Goal: Information Seeking & Learning: Learn about a topic

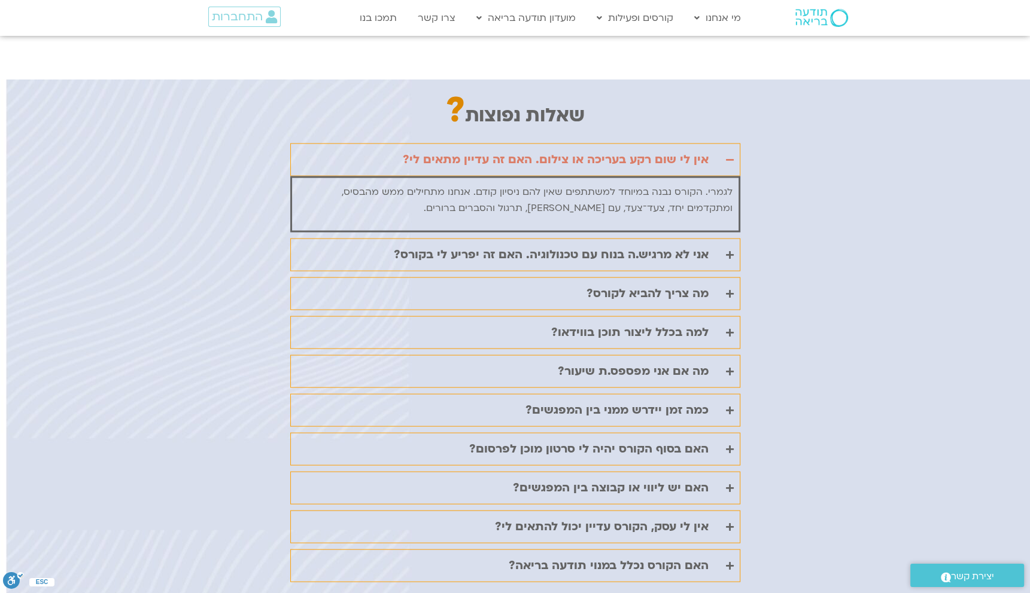
scroll to position [2812, 0]
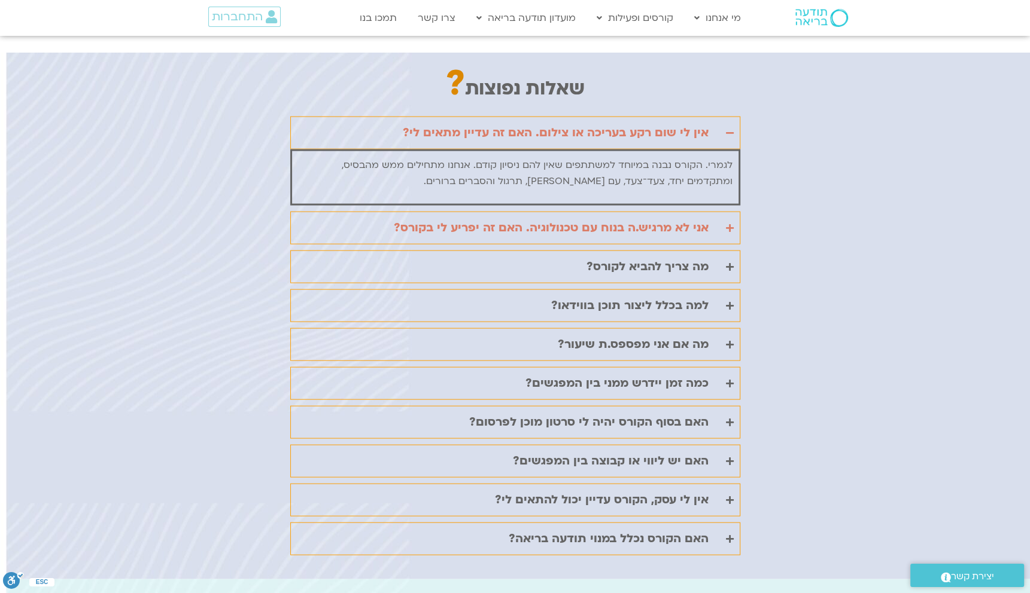
click at [729, 224] on icon "Accordion. Open links with Enter or Space, close with Escape, and navigate with…" at bounding box center [730, 228] width 8 height 9
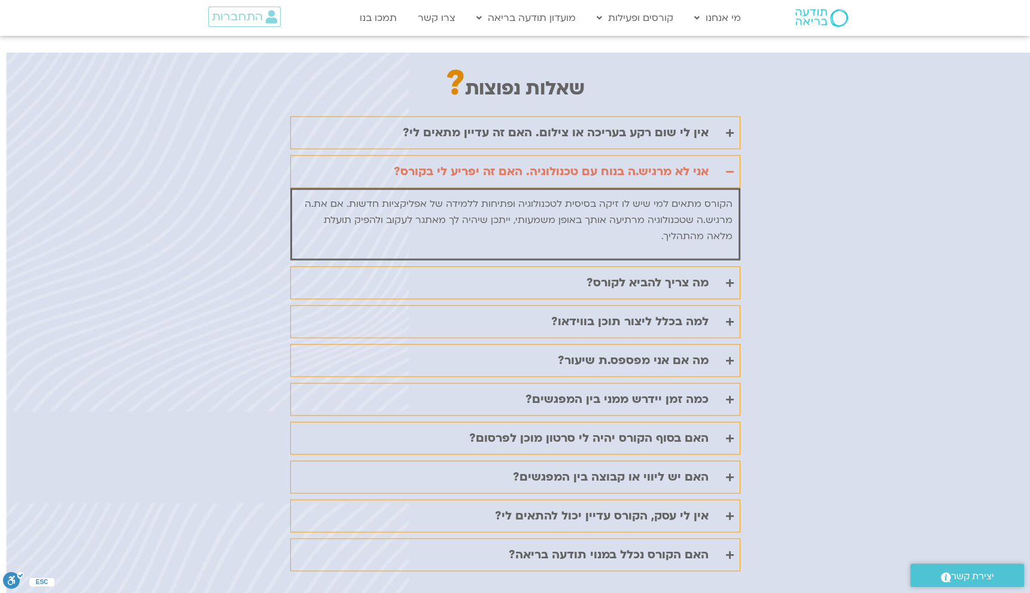
click at [792, 222] on div "שאלות נפוצות ? אין [PERSON_NAME] [PERSON_NAME] רקע בעריכה או צילום. האם זה עדיי…" at bounding box center [515, 324] width 1030 height 543
click at [722, 267] on summary "מה צריך להביא לקורס?" at bounding box center [515, 283] width 450 height 33
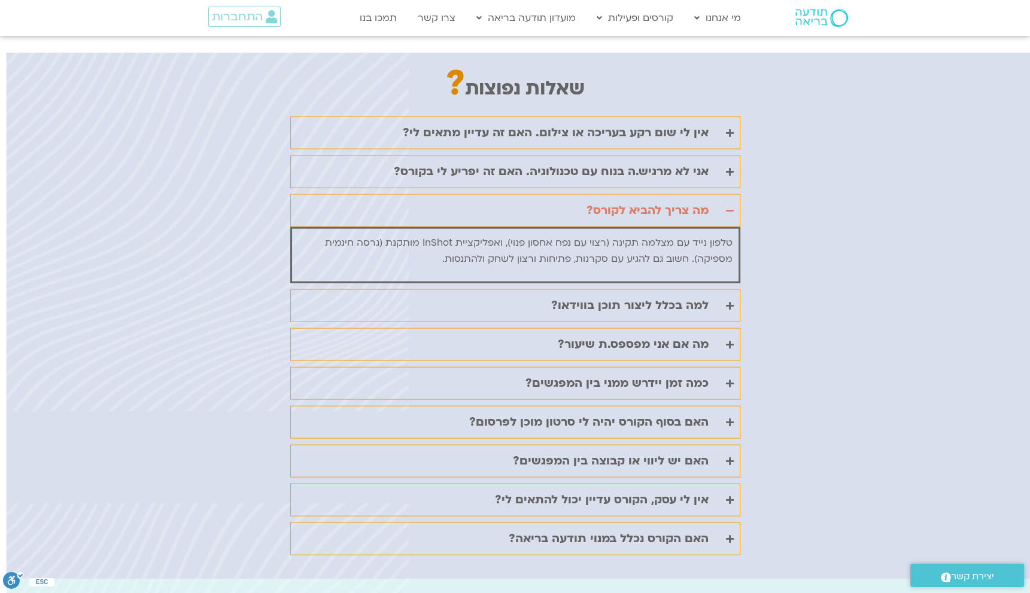
click at [772, 254] on div "שאלות נפוצות ? אין [PERSON_NAME] [PERSON_NAME] רקע בעריכה או צילום. האם זה עדיי…" at bounding box center [515, 316] width 1030 height 527
click at [729, 302] on icon "Accordion. Open links with Enter or Space, close with Escape, and navigate with…" at bounding box center [730, 306] width 8 height 9
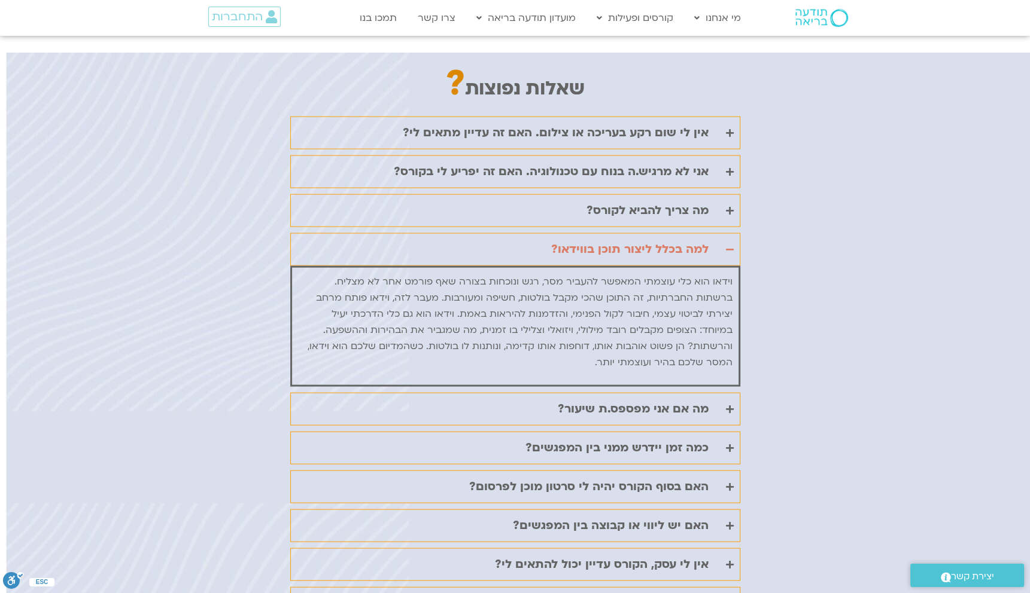
click at [730, 245] on icon "Accordion. Open links with Enter or Space, close with Escape, and navigate with…" at bounding box center [730, 249] width 8 height 9
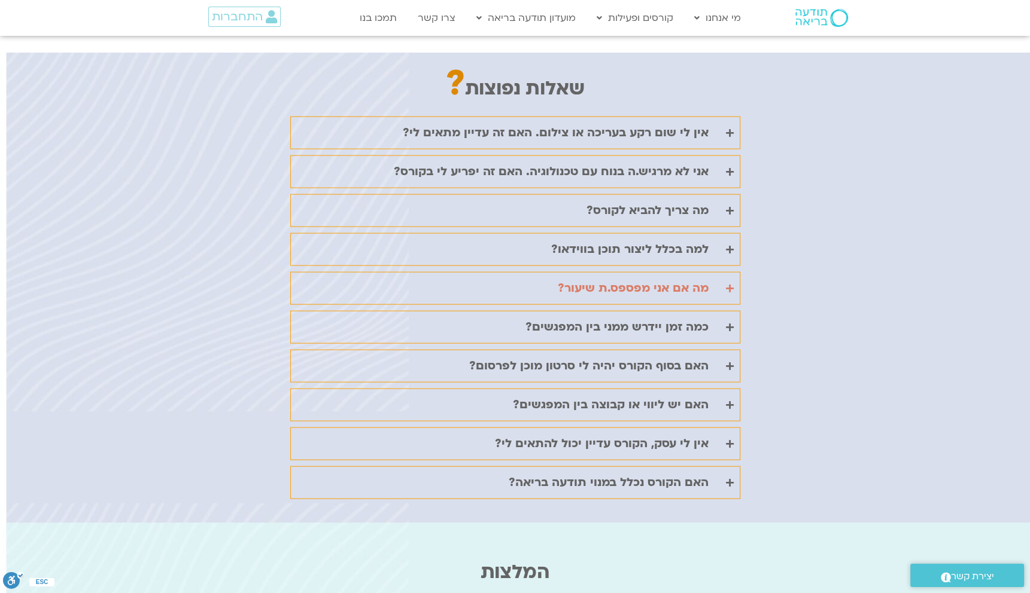
click at [732, 284] on icon "Accordion. Open links with Enter or Space, close with Escape, and navigate with…" at bounding box center [730, 288] width 8 height 9
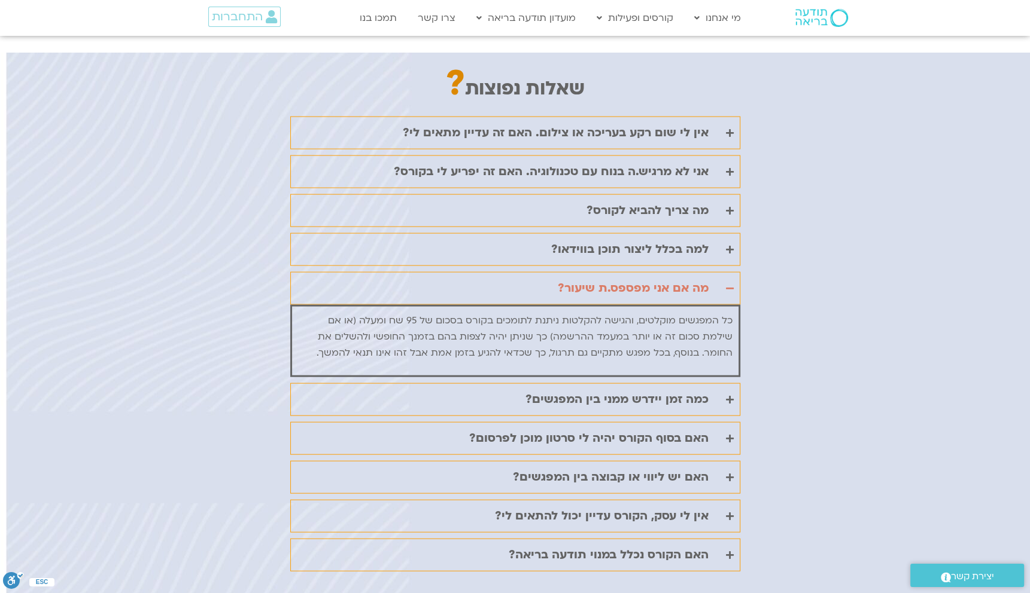
click at [732, 284] on icon "Accordion. Open links with Enter or Space, close with Escape, and navigate with…" at bounding box center [730, 288] width 8 height 9
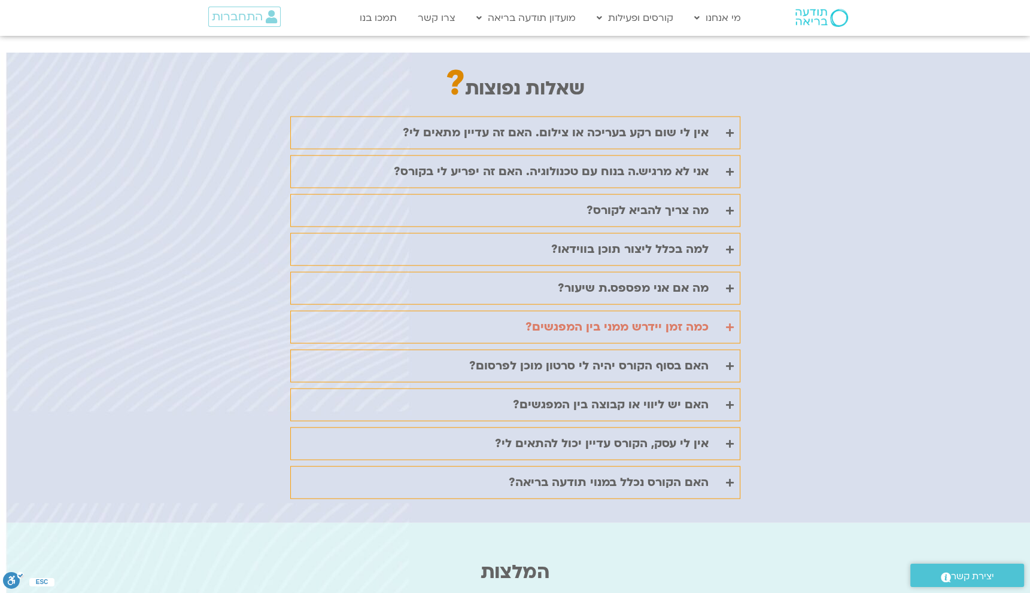
click at [730, 323] on icon "Accordion. Open links with Enter or Space, close with Escape, and navigate with…" at bounding box center [730, 327] width 8 height 9
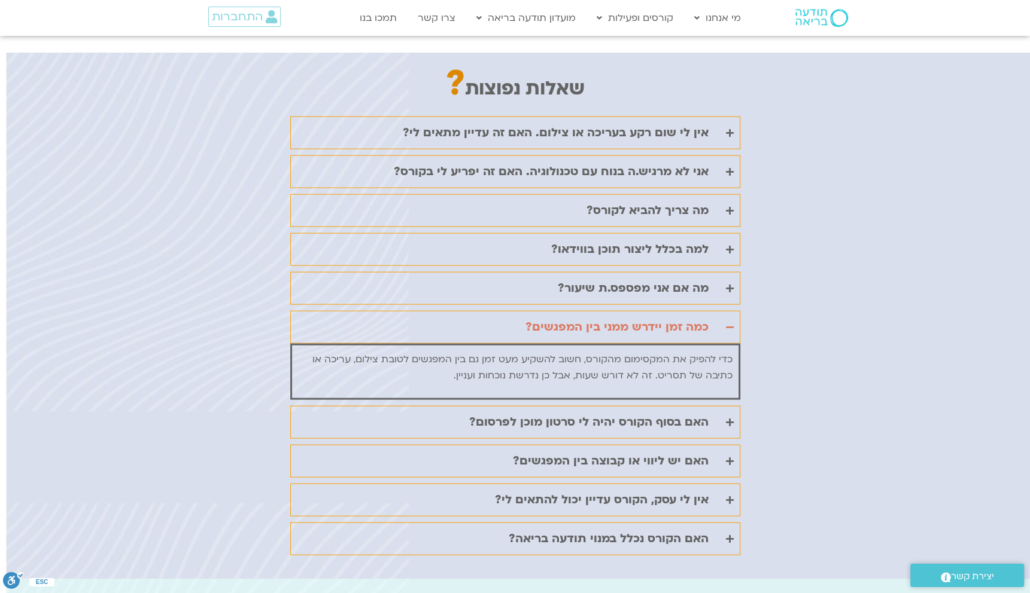
click at [729, 323] on icon "Accordion. Open links with Enter or Space, close with Escape, and navigate with…" at bounding box center [730, 327] width 8 height 9
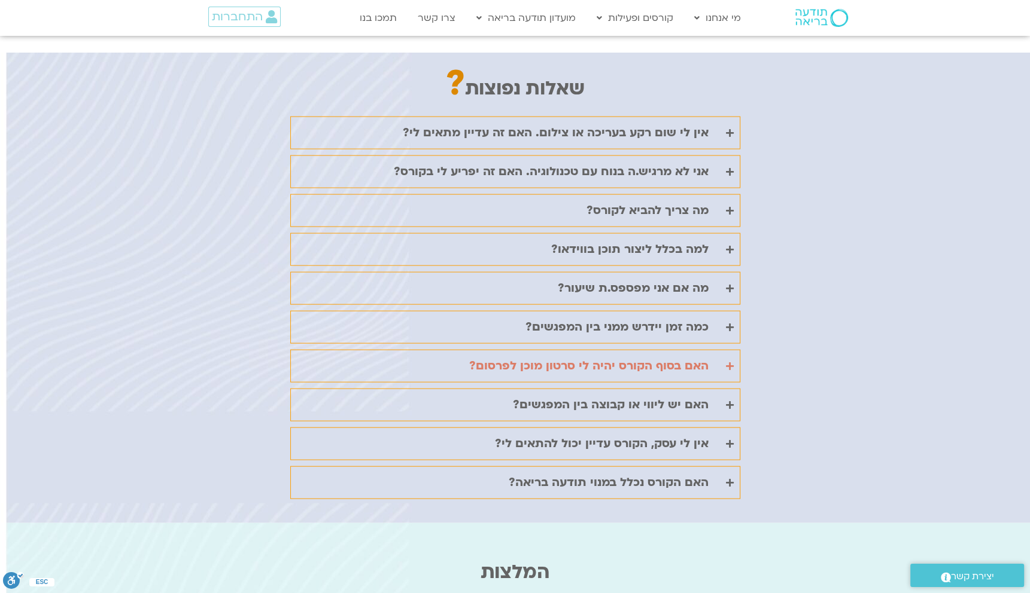
click at [732, 362] on icon "Accordion. Open links with Enter or Space, close with Escape, and navigate with…" at bounding box center [730, 366] width 8 height 9
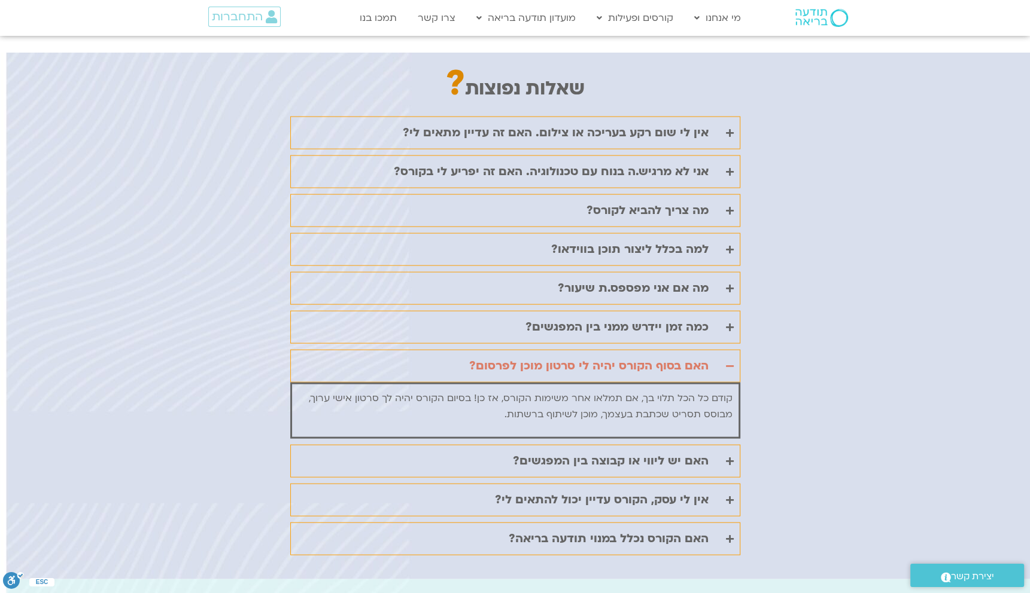
click at [731, 362] on icon "Accordion. Open links with Enter or Space, close with Escape, and navigate with…" at bounding box center [730, 366] width 8 height 9
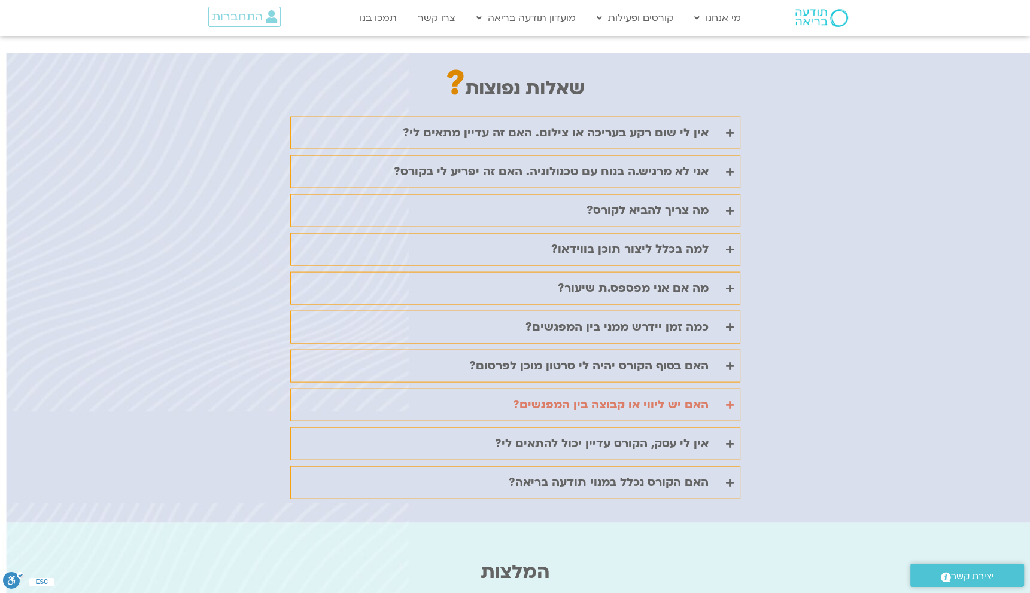
click at [727, 401] on icon "Accordion. Open links with Enter or Space, close with Escape, and navigate with…" at bounding box center [730, 405] width 8 height 9
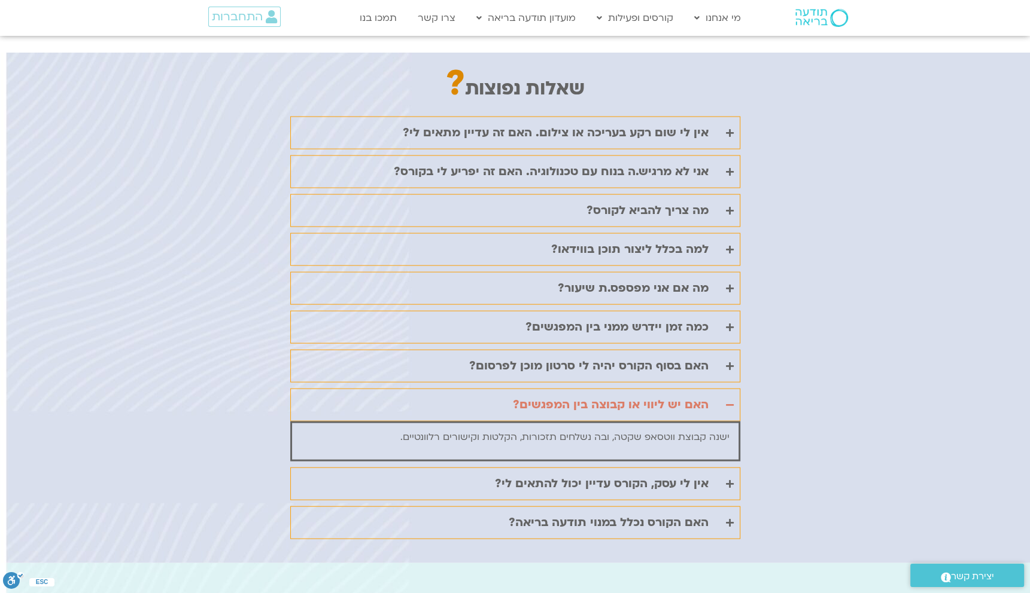
click at [727, 401] on icon "Accordion. Open links with Enter or Space, close with Escape, and navigate with…" at bounding box center [730, 405] width 8 height 9
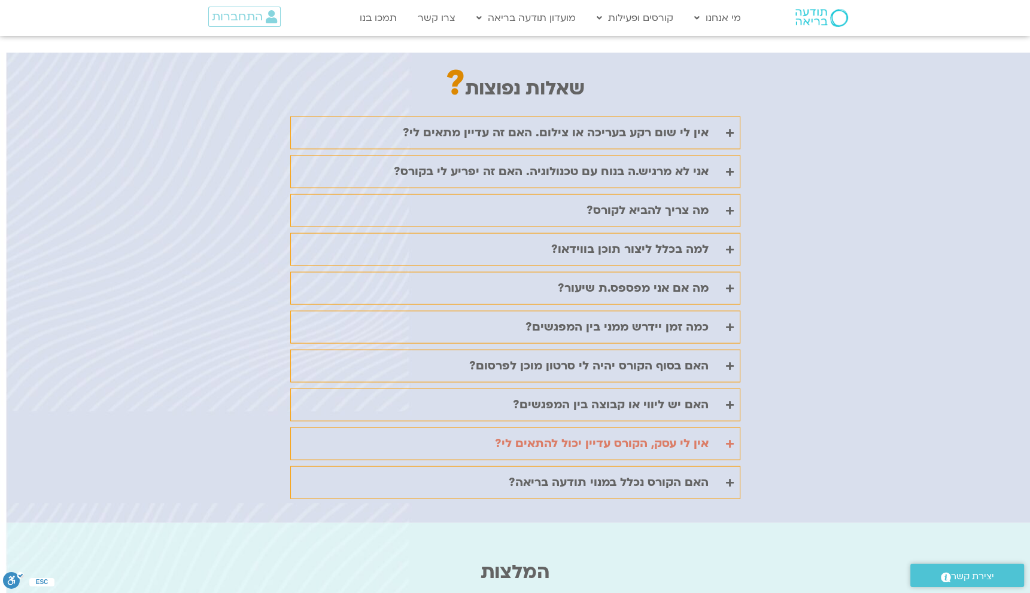
click at [732, 440] on icon "Accordion. Open links with Enter or Space, close with Escape, and navigate with…" at bounding box center [730, 444] width 8 height 9
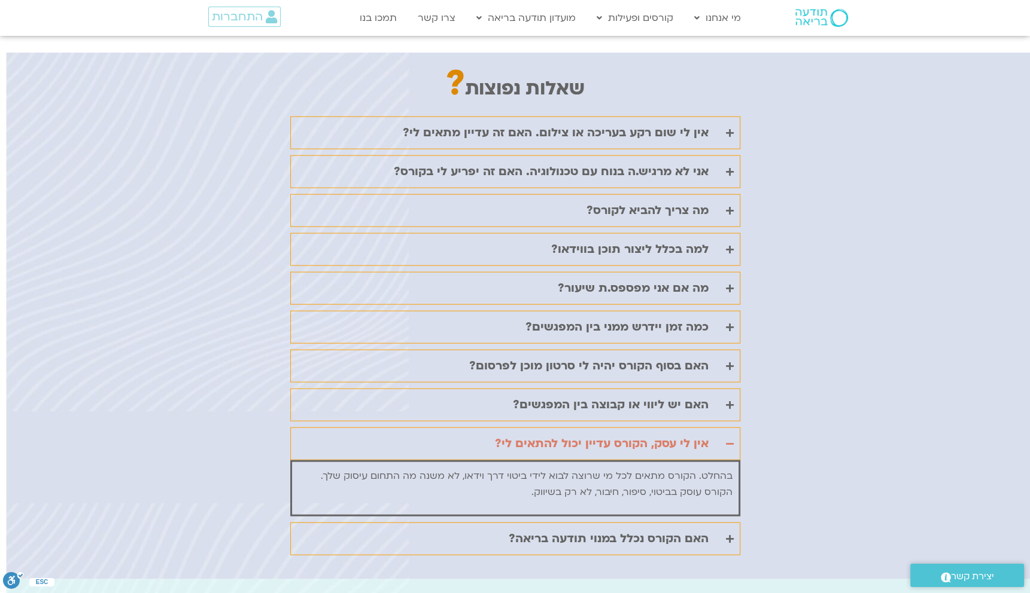
click at [730, 440] on icon "Accordion. Open links with Enter or Space, close with Escape, and navigate with…" at bounding box center [730, 444] width 8 height 9
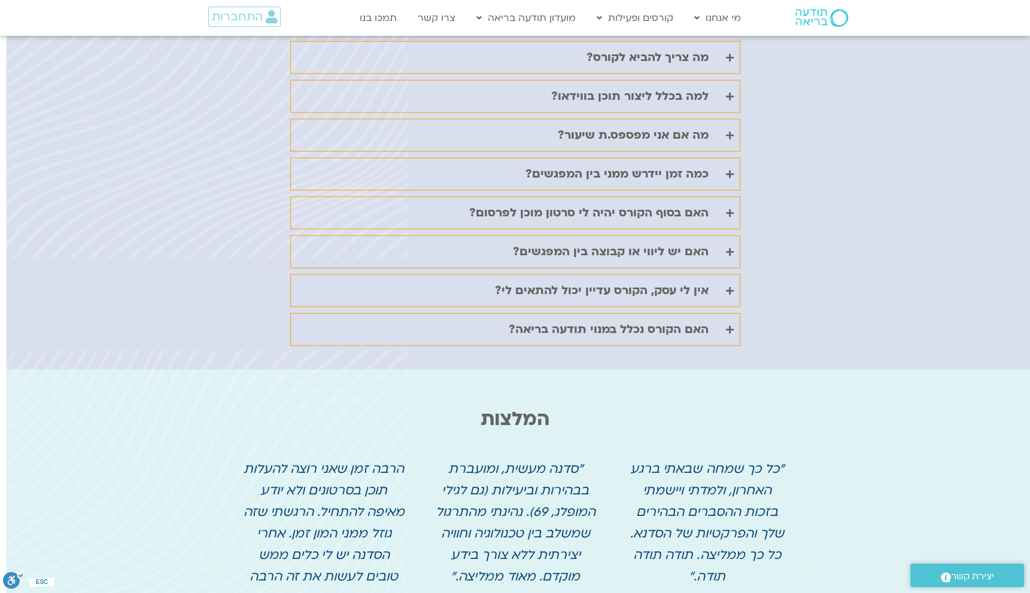
scroll to position [2991, 0]
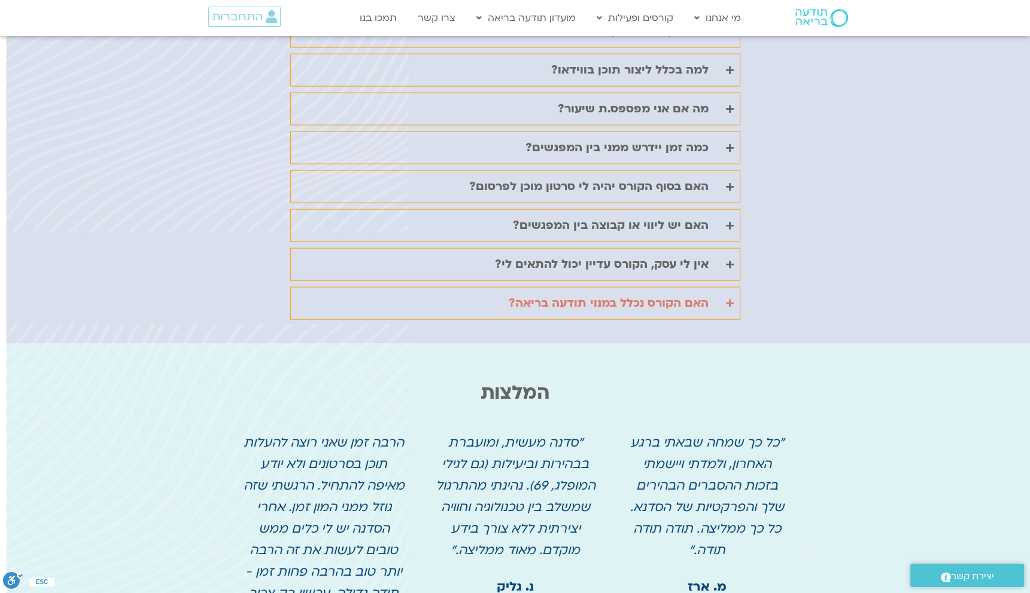
click at [727, 299] on icon "Accordion. Open links with Enter or Space, close with Escape, and navigate with…" at bounding box center [730, 303] width 8 height 9
click at [729, 299] on icon "Accordion. Open links with Enter or Space, close with Escape, and navigate with…" at bounding box center [730, 303] width 8 height 9
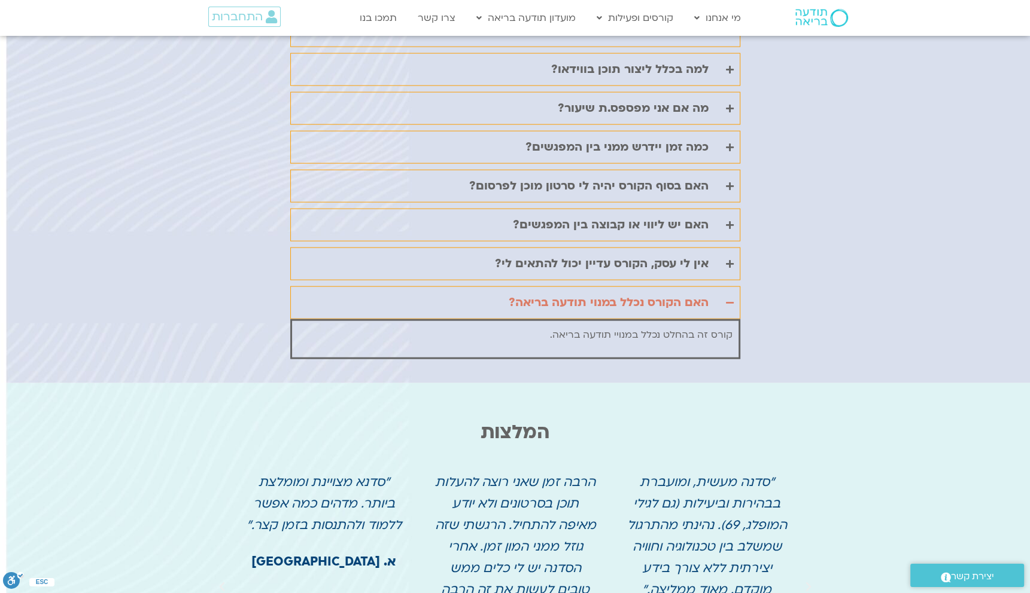
click at [863, 279] on div "שאלות נפוצות ? אין [PERSON_NAME] [PERSON_NAME] רקע בעריכה או צילום. האם זה עדיי…" at bounding box center [515, 128] width 1030 height 511
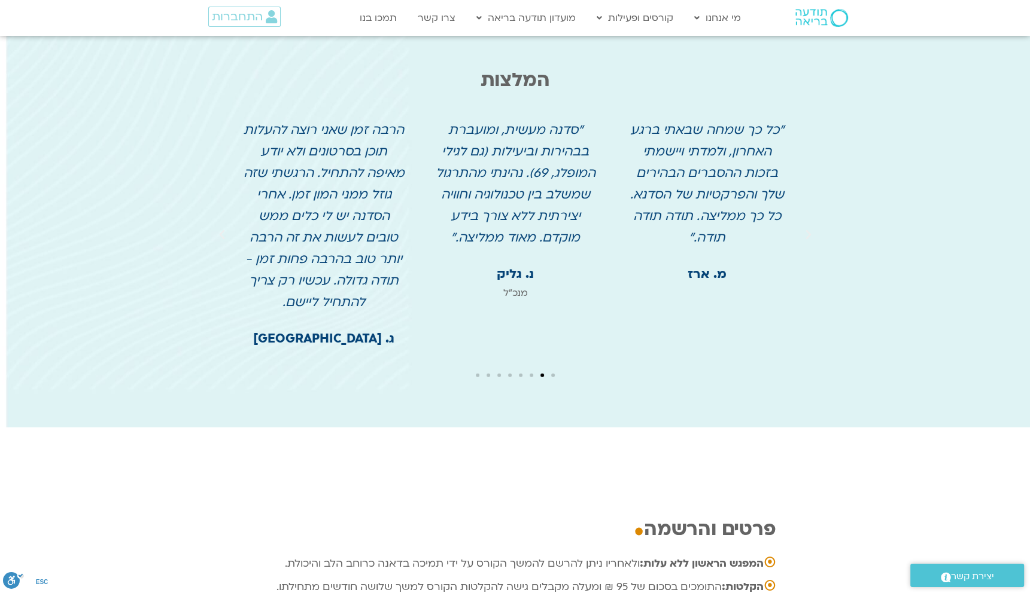
scroll to position [3351, 0]
